Goal: Task Accomplishment & Management: Manage account settings

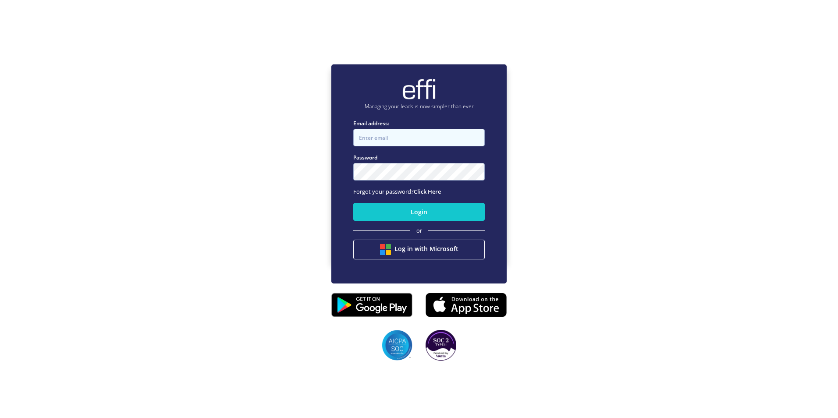
click at [391, 135] on input "Email address:" at bounding box center [419, 138] width 132 height 18
type input "[PERSON_NAME][EMAIL_ADDRESS][PERSON_NAME][DOMAIN_NAME]"
click at [434, 192] on link "Click Here" at bounding box center [427, 192] width 27 height 8
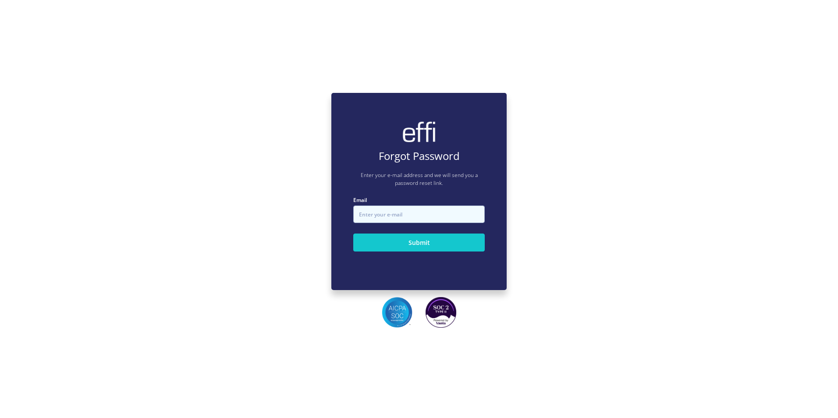
click at [421, 219] on input "Email" at bounding box center [419, 215] width 132 height 18
type input "[PERSON_NAME][EMAIL_ADDRESS][PERSON_NAME][DOMAIN_NAME]"
click at [410, 251] on button "Submit" at bounding box center [419, 243] width 132 height 18
